Goal: Check status: Check status

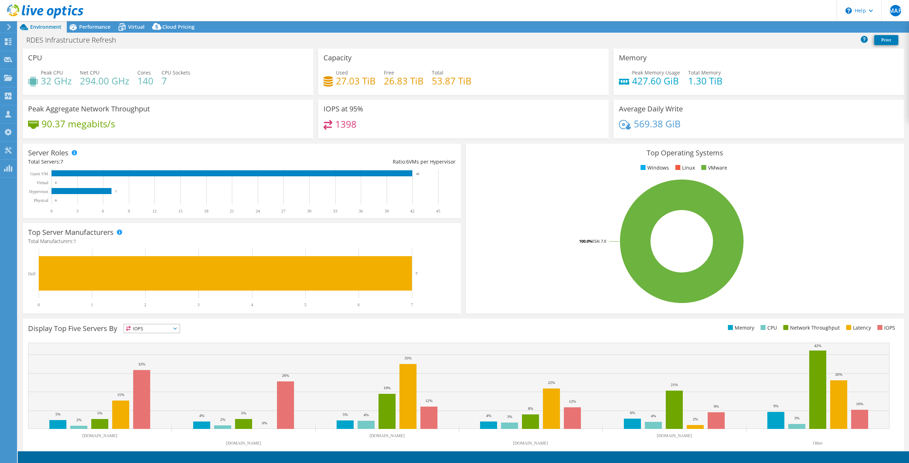
select select "USD"
click at [11, 27] on icon at bounding box center [8, 27] width 5 height 6
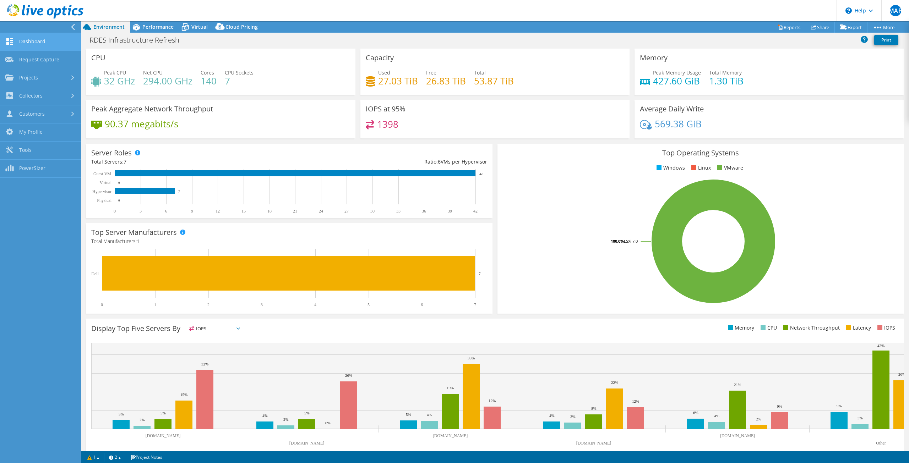
click at [20, 40] on link "Dashboard" at bounding box center [40, 42] width 81 height 18
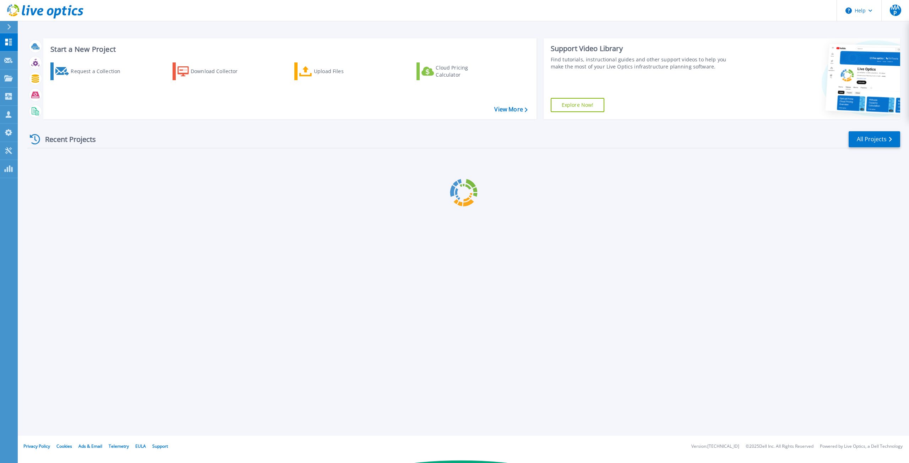
scroll to position [2557, 0]
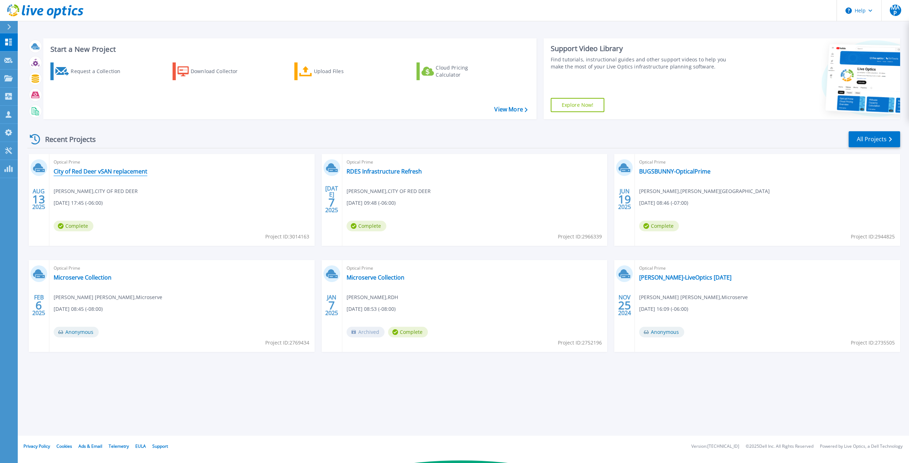
click at [129, 174] on link "City of Red Deer vSAN replacement" at bounding box center [101, 171] width 94 height 7
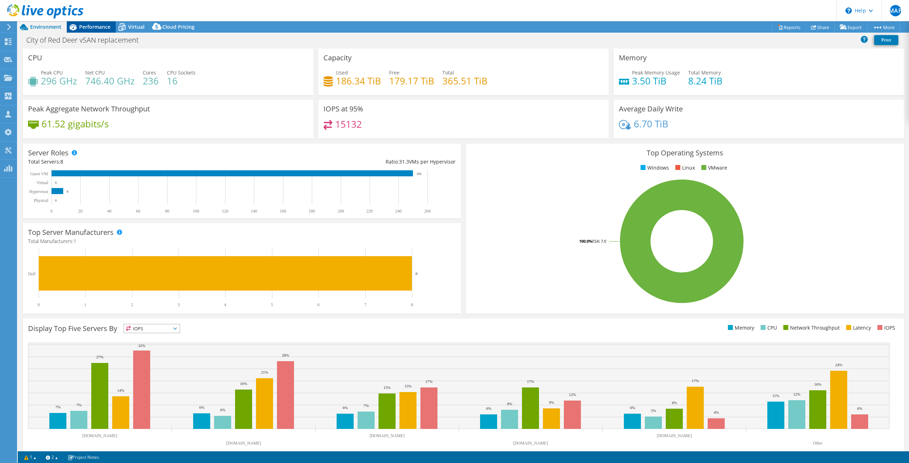
click at [92, 29] on span "Performance" at bounding box center [94, 26] width 31 height 7
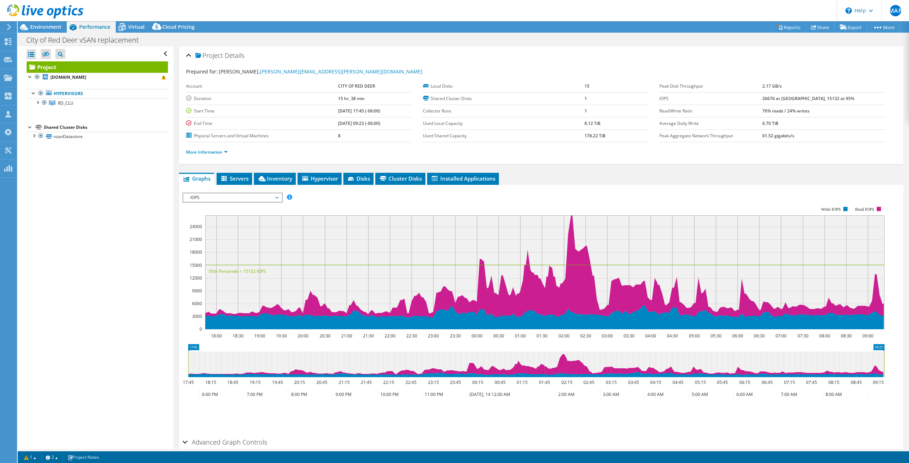
click at [275, 199] on span "IOPS" at bounding box center [232, 197] width 91 height 9
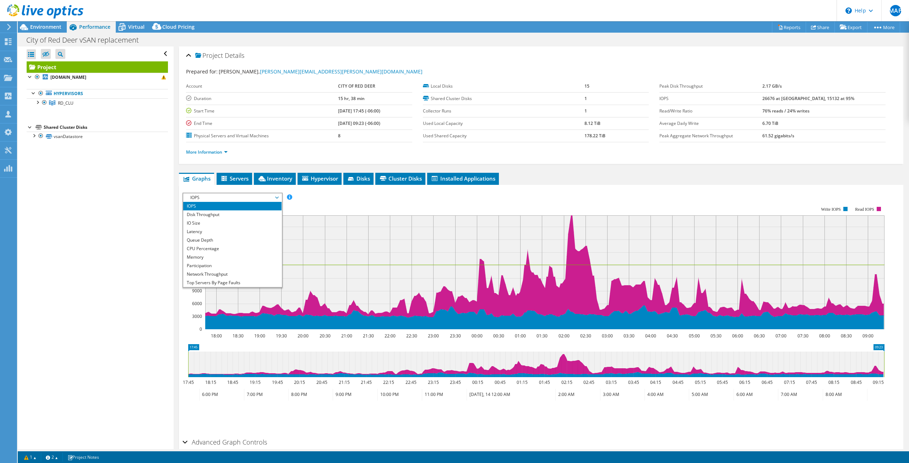
click at [275, 199] on span "IOPS" at bounding box center [232, 197] width 91 height 9
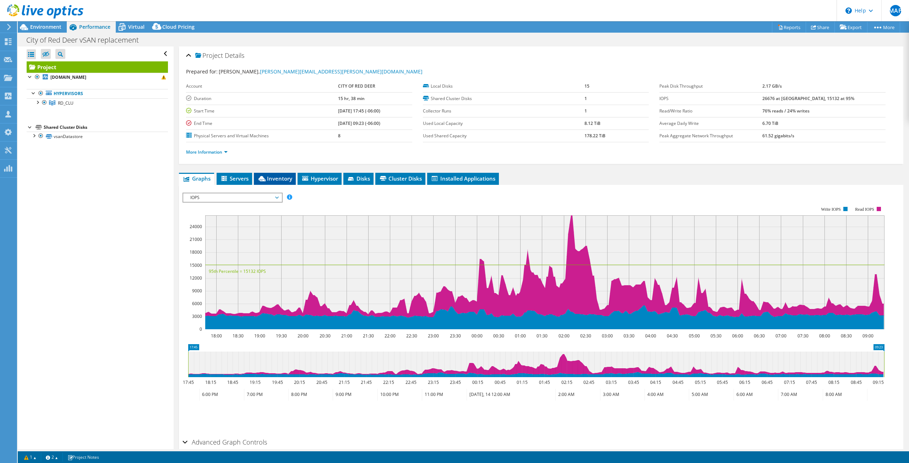
click at [285, 180] on span "Inventory" at bounding box center [274, 178] width 35 height 7
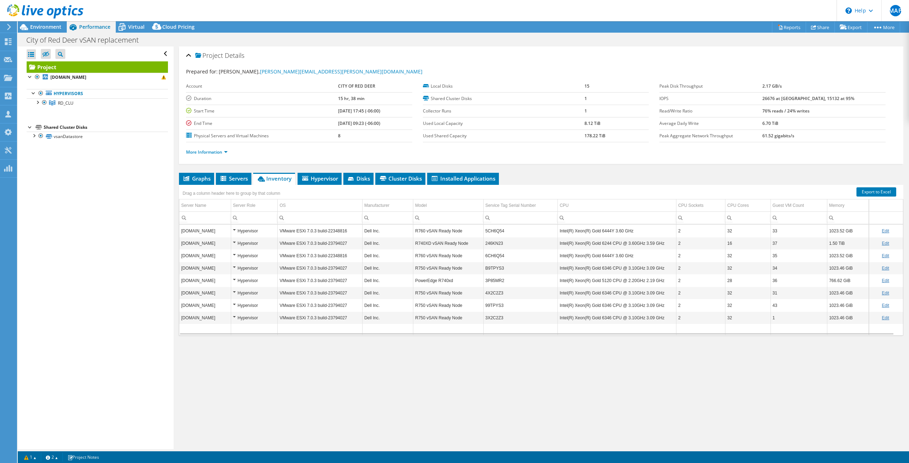
click at [270, 421] on div "Project Details Prepared for: Shane Ridgway, shane.ridgway@reddeer.ca Account C…" at bounding box center [541, 248] width 735 height 403
click at [110, 286] on div "Open All Close All Hide Excluded Nodes Project Tree Filter" at bounding box center [95, 248] width 155 height 403
click at [442, 17] on header "MAP Channel Partner Marc Anthony Perez marcp@microserve.ca Microserve My Profil…" at bounding box center [454, 10] width 909 height 21
